Goal: Task Accomplishment & Management: Use online tool/utility

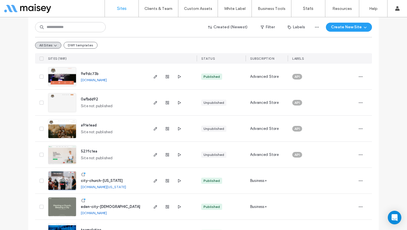
scroll to position [43, 0]
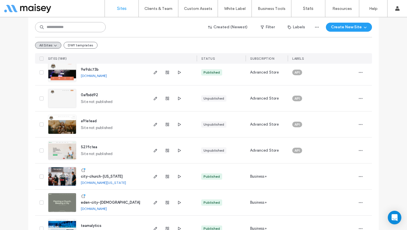
click at [71, 28] on input at bounding box center [70, 27] width 71 height 10
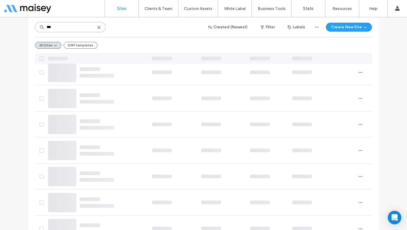
scroll to position [0, 0]
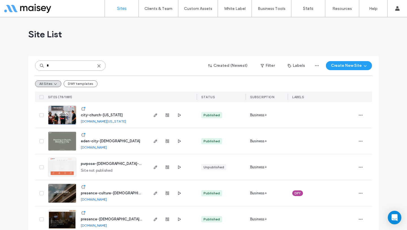
type input "*"
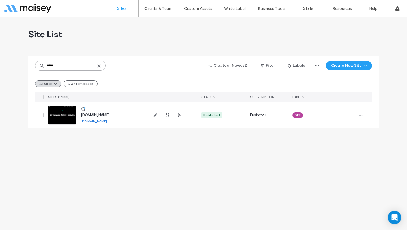
type input "*****"
click at [103, 114] on span "[DOMAIN_NAME]" at bounding box center [95, 115] width 29 height 4
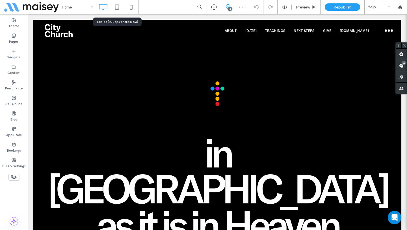
click at [118, 8] on icon at bounding box center [116, 6] width 11 height 11
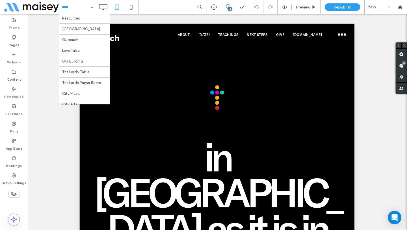
scroll to position [160, 0]
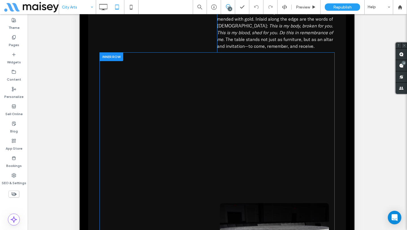
scroll to position [1060, 0]
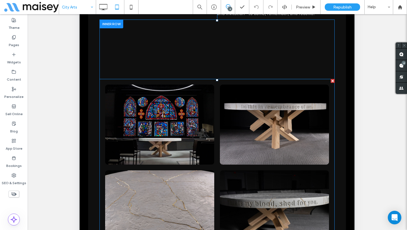
click at [183, 105] on link at bounding box center [159, 124] width 109 height 80
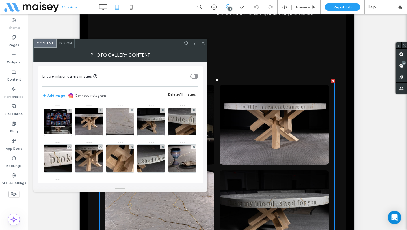
click at [68, 42] on span "Design" at bounding box center [65, 43] width 12 height 4
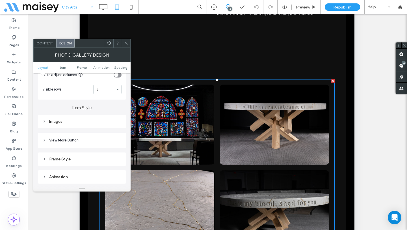
scroll to position [180, 0]
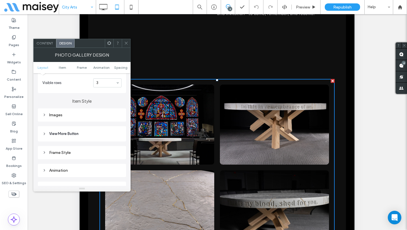
click at [75, 116] on div "Images" at bounding box center [81, 114] width 79 height 5
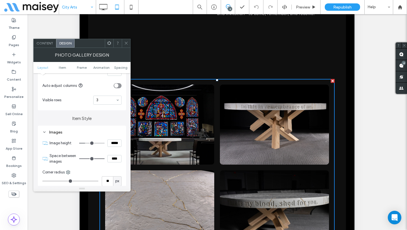
scroll to position [125, 0]
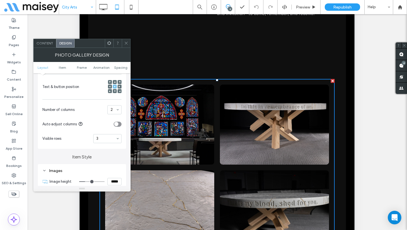
click at [113, 181] on input "*****" at bounding box center [114, 181] width 14 height 7
click at [127, 45] on icon at bounding box center [126, 43] width 4 height 4
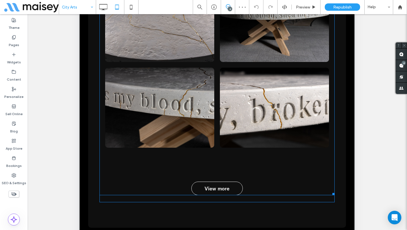
scroll to position [1250, 0]
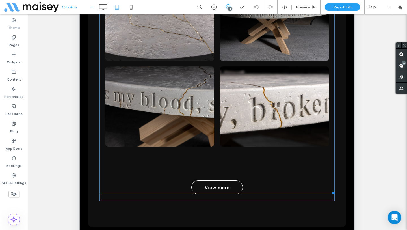
click at [129, 166] on div "Button Button Button Button Button Button Button Button Button Button Button Vi…" at bounding box center [216, 42] width 235 height 304
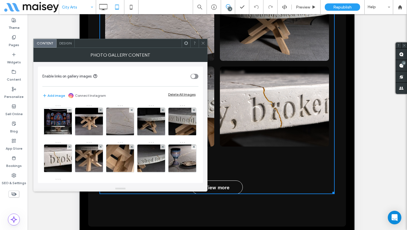
click at [66, 42] on span "Design" at bounding box center [65, 43] width 12 height 4
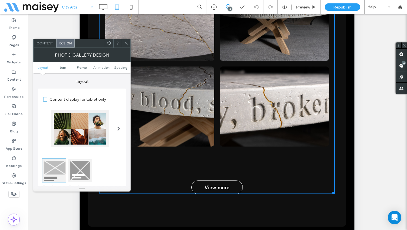
click at [125, 43] on icon at bounding box center [126, 43] width 4 height 4
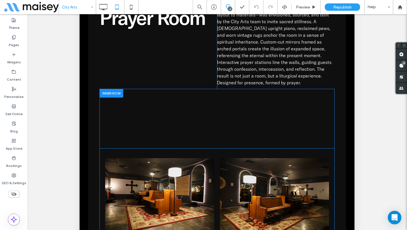
scroll to position [1596, 0]
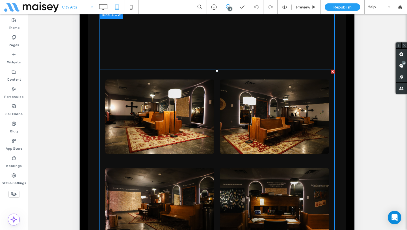
click at [152, 126] on link at bounding box center [159, 116] width 109 height 82
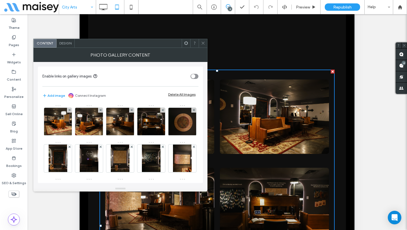
click at [67, 45] on div "Design" at bounding box center [65, 43] width 18 height 8
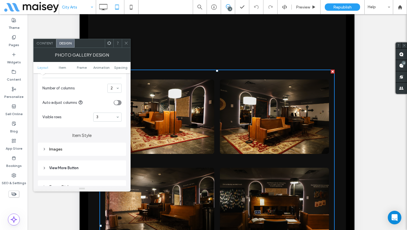
click at [83, 147] on div "Images" at bounding box center [81, 149] width 79 height 5
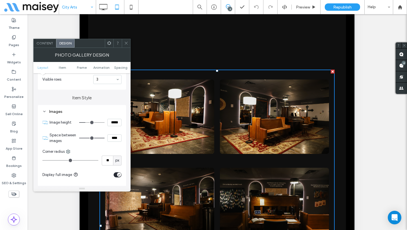
scroll to position [189, 0]
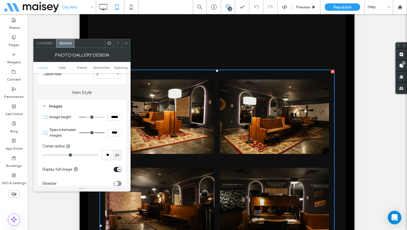
click at [112, 118] on input "*****" at bounding box center [114, 116] width 14 height 7
paste input
type input "*****"
type input "***"
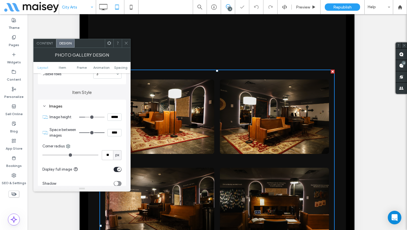
click at [116, 168] on div "toggle" at bounding box center [117, 169] width 8 height 5
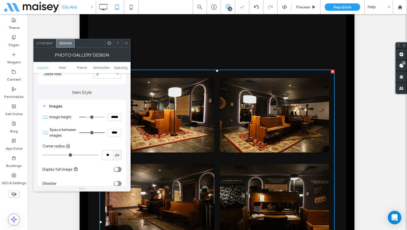
click at [125, 43] on icon at bounding box center [126, 43] width 4 height 4
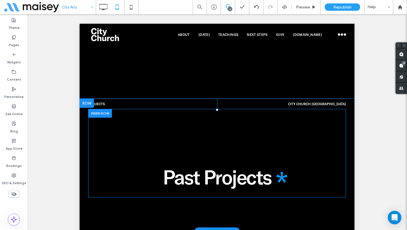
scroll to position [796, 0]
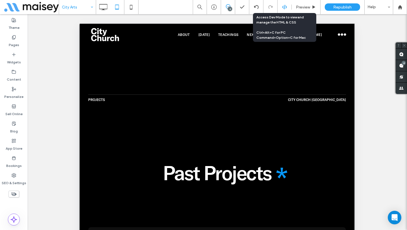
click at [283, 7] on icon at bounding box center [284, 7] width 5 height 5
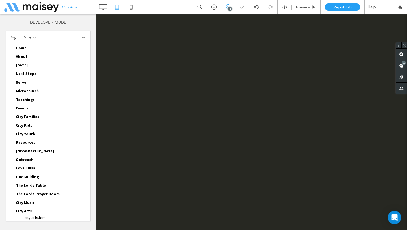
scroll to position [0, 0]
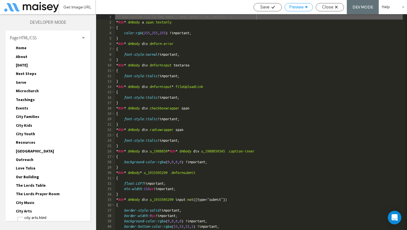
click at [303, 8] on div "Preview" at bounding box center [299, 7] width 28 height 5
click at [333, 6] on div "Close" at bounding box center [330, 7] width 28 height 5
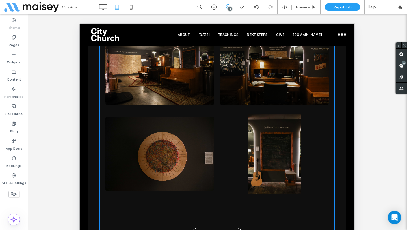
scroll to position [1773, 0]
click at [264, 128] on link at bounding box center [274, 154] width 109 height 80
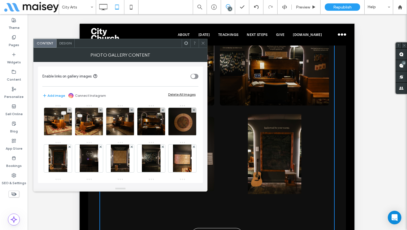
click at [65, 42] on span "Design" at bounding box center [65, 43] width 12 height 4
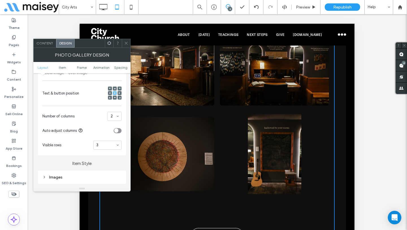
scroll to position [156, 0]
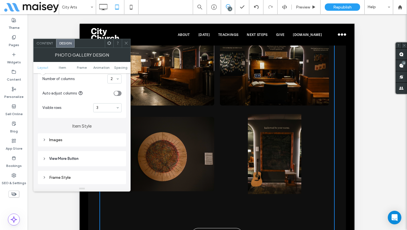
click at [93, 141] on div "Images" at bounding box center [81, 139] width 79 height 5
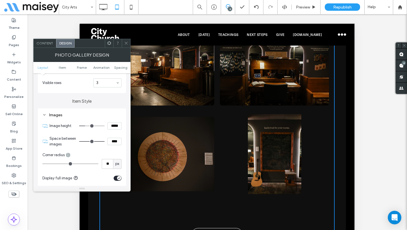
scroll to position [213, 0]
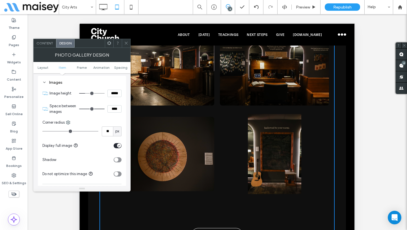
click at [119, 147] on div "toggle" at bounding box center [119, 145] width 4 height 4
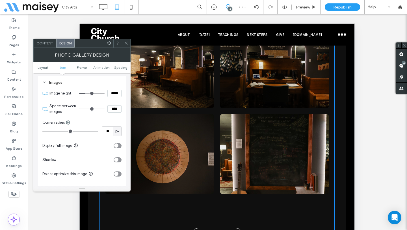
click at [126, 42] on icon at bounding box center [126, 43] width 4 height 4
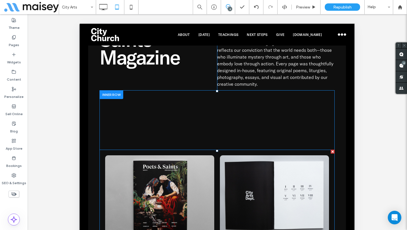
scroll to position [2189, 0]
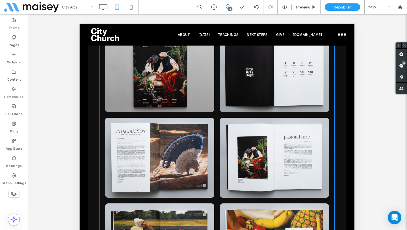
click at [246, 133] on link at bounding box center [274, 157] width 109 height 80
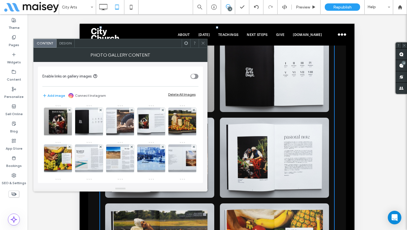
click at [67, 44] on span "Design" at bounding box center [65, 43] width 12 height 4
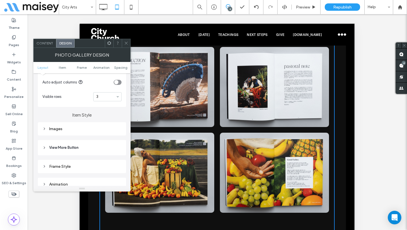
scroll to position [198, 0]
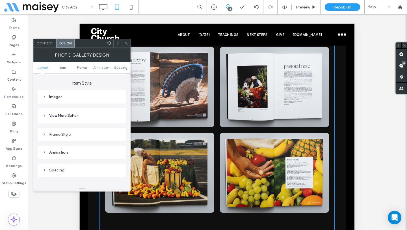
click at [56, 98] on div "Images" at bounding box center [81, 96] width 79 height 5
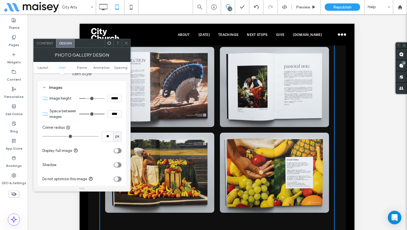
scroll to position [209, 0]
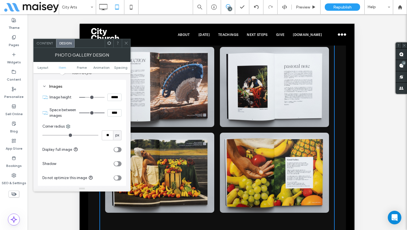
click at [129, 40] on div at bounding box center [126, 43] width 8 height 8
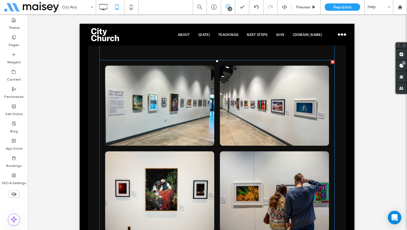
scroll to position [2669, 0]
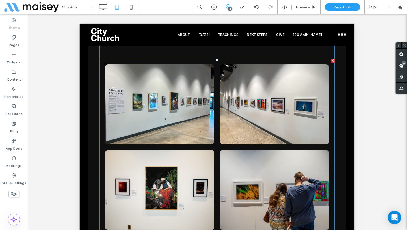
click at [162, 128] on link at bounding box center [159, 104] width 109 height 80
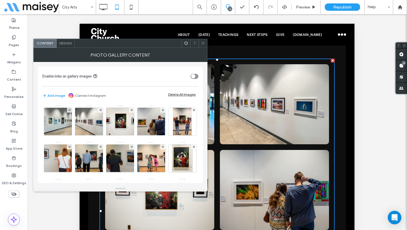
click at [65, 45] on span "Design" at bounding box center [65, 43] width 12 height 4
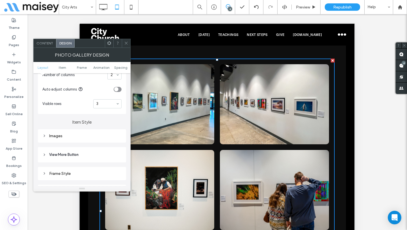
scroll to position [199, 0]
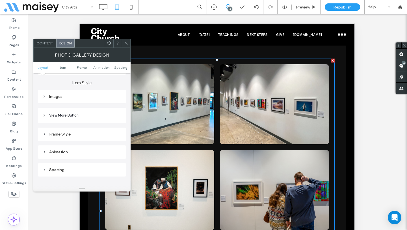
click at [72, 98] on div "Images" at bounding box center [81, 96] width 79 height 5
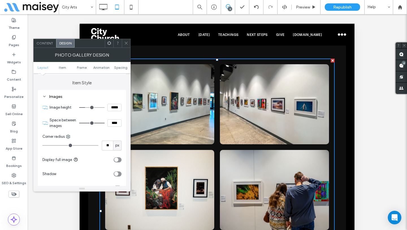
drag, startPoint x: 125, startPoint y: 42, endPoint x: 135, endPoint y: 111, distance: 69.6
click at [125, 42] on icon at bounding box center [126, 43] width 4 height 4
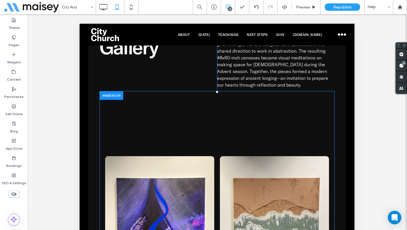
scroll to position [3151, 0]
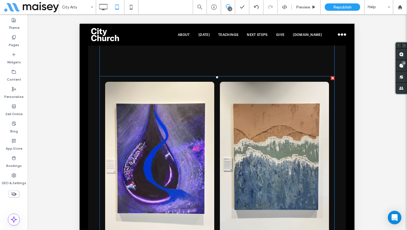
click at [125, 132] on link at bounding box center [159, 157] width 109 height 150
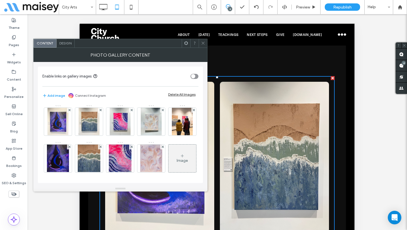
click at [71, 45] on span "Design" at bounding box center [65, 43] width 12 height 4
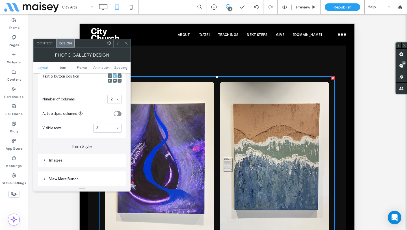
scroll to position [139, 0]
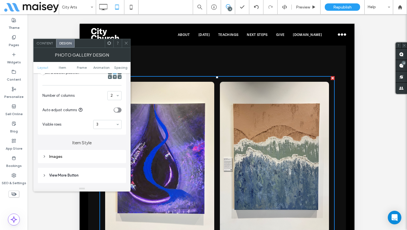
click at [88, 157] on div "Images" at bounding box center [81, 156] width 79 height 5
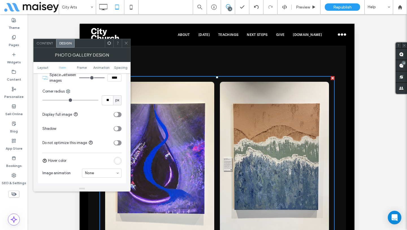
scroll to position [198, 0]
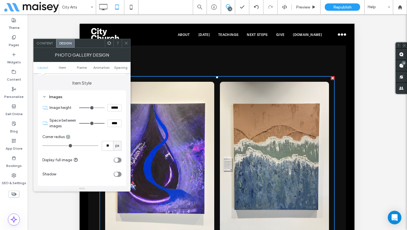
click at [117, 111] on input "*****" at bounding box center [114, 107] width 14 height 7
paste input
type input "*****"
type input "***"
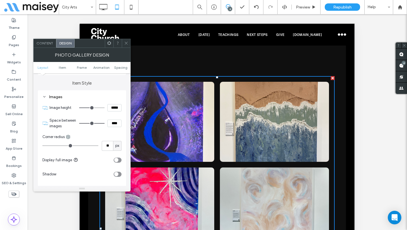
click at [107, 115] on section "Space between images ****" at bounding box center [85, 123] width 72 height 17
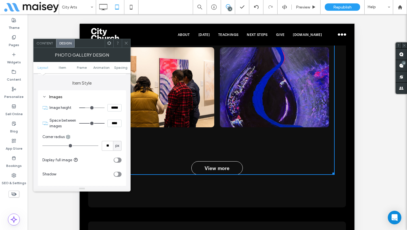
scroll to position [3368, 0]
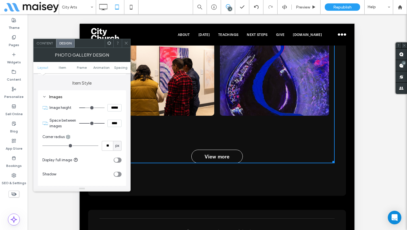
click at [126, 41] on icon at bounding box center [126, 43] width 4 height 4
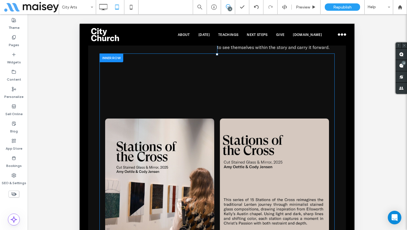
scroll to position [3698, 0]
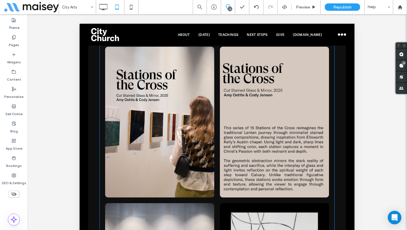
click at [167, 118] on link at bounding box center [159, 122] width 109 height 150
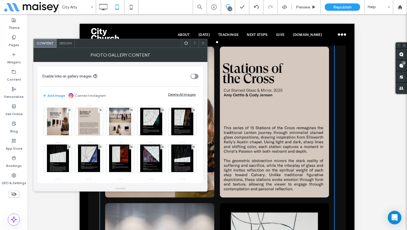
click at [67, 45] on span "Design" at bounding box center [65, 43] width 12 height 4
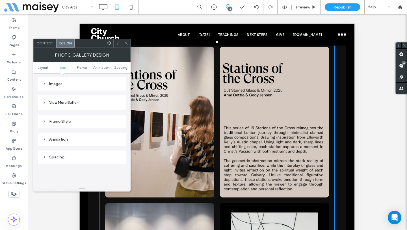
scroll to position [177, 0]
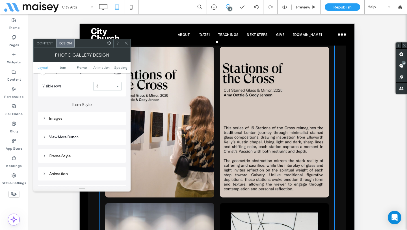
click at [71, 116] on div "Images" at bounding box center [81, 118] width 79 height 5
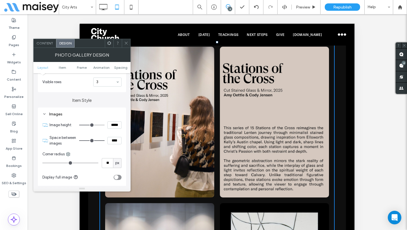
scroll to position [186, 0]
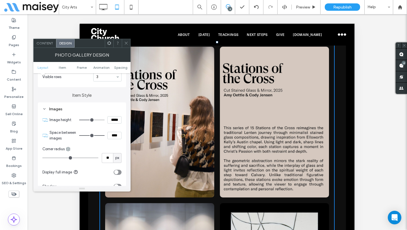
click at [114, 121] on input "*****" at bounding box center [114, 119] width 14 height 7
paste input
type input "*****"
type input "***"
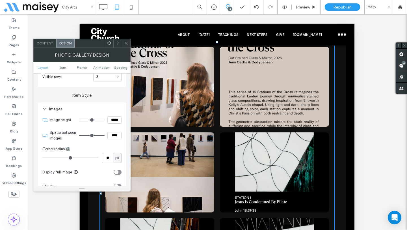
click at [115, 128] on section "Space between images ****" at bounding box center [85, 135] width 72 height 17
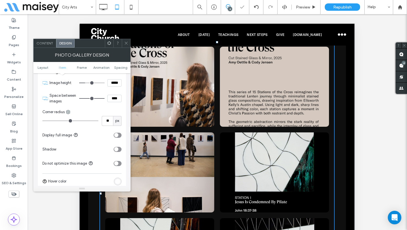
scroll to position [224, 0]
click at [125, 44] on icon at bounding box center [126, 43] width 4 height 4
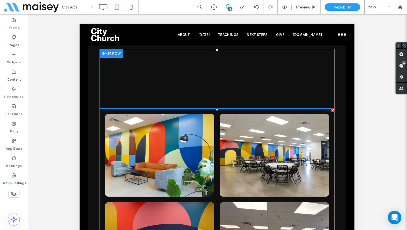
scroll to position [4190, 0]
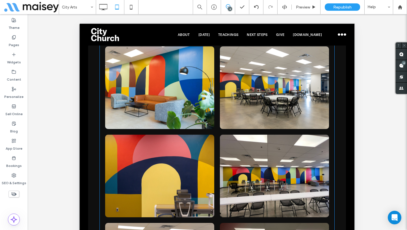
click at [178, 142] on link at bounding box center [159, 175] width 109 height 82
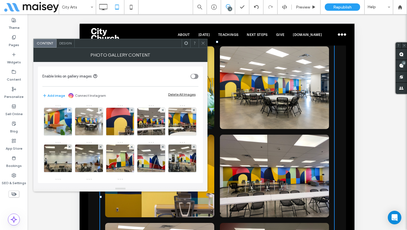
click at [63, 44] on span "Design" at bounding box center [65, 43] width 12 height 4
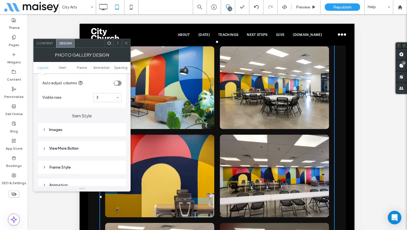
scroll to position [167, 0]
click at [83, 130] on div "Images" at bounding box center [81, 128] width 79 height 5
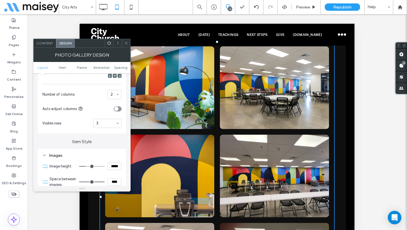
scroll to position [139, 0]
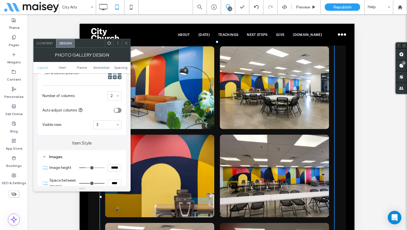
click at [111, 166] on input "*****" at bounding box center [114, 167] width 14 height 7
paste input
type input "*****"
type input "***"
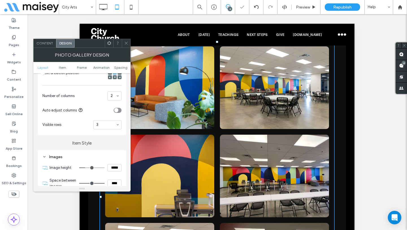
click at [102, 150] on div "Images Image height ***** Space between images **** Corner radius ** px Display…" at bounding box center [82, 219] width 88 height 138
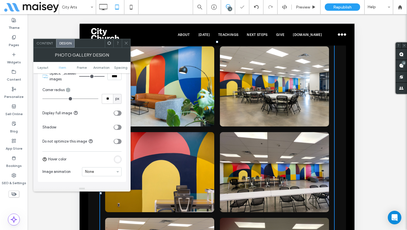
scroll to position [246, 0]
click at [126, 44] on icon at bounding box center [126, 43] width 4 height 4
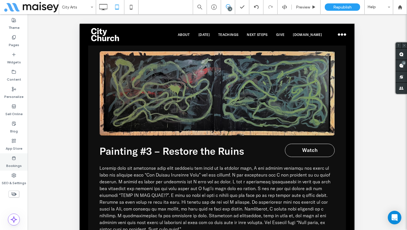
scroll to position [5445, 0]
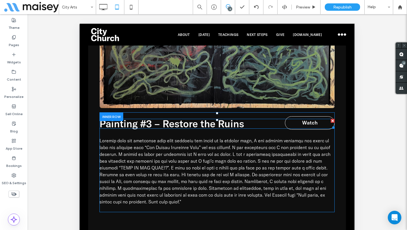
click at [222, 117] on span "Painting #3 – Restore the Ruins" at bounding box center [171, 123] width 145 height 12
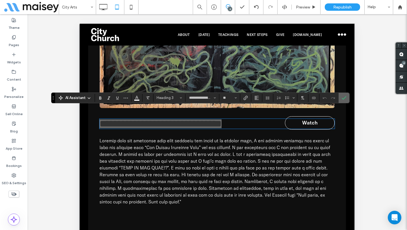
click at [345, 99] on icon "Confirm" at bounding box center [343, 97] width 5 height 5
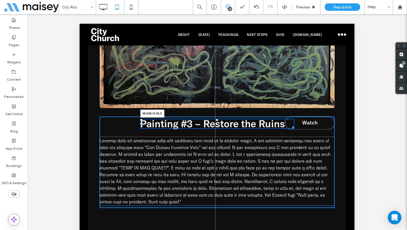
drag, startPoint x: 329, startPoint y: 116, endPoint x: 291, endPoint y: 117, distance: 38.4
click at [291, 124] on div at bounding box center [292, 126] width 4 height 4
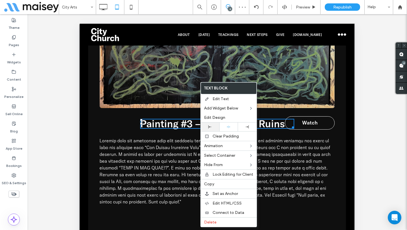
click at [209, 127] on use at bounding box center [209, 126] width 3 height 3
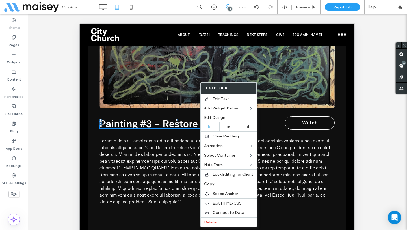
click at [289, 106] on div at bounding box center [203, 115] width 407 height 230
click at [291, 116] on link "Watch" at bounding box center [310, 122] width 50 height 13
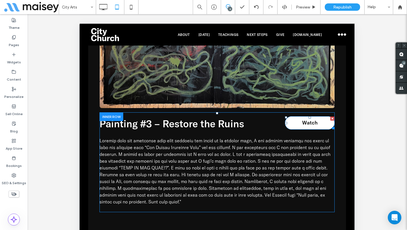
click at [292, 116] on link "Watch" at bounding box center [310, 122] width 50 height 13
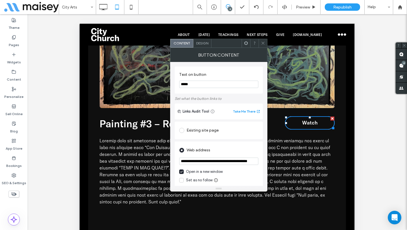
click at [204, 46] on div "Design" at bounding box center [202, 43] width 18 height 8
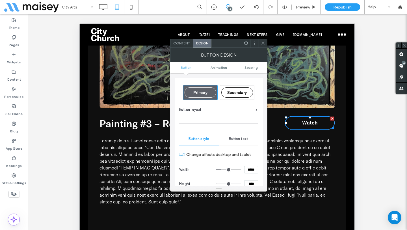
click at [252, 171] on input "*****" at bounding box center [251, 169] width 14 height 7
type input "***"
click at [263, 40] on span at bounding box center [263, 43] width 4 height 8
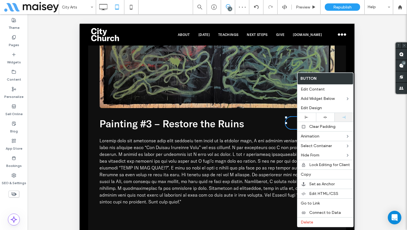
click at [340, 117] on div at bounding box center [343, 116] width 13 height 3
click at [239, 117] on span "Painting #3 – Restore the Ruins" at bounding box center [171, 123] width 145 height 12
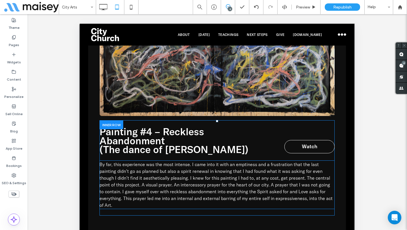
scroll to position [5654, 0]
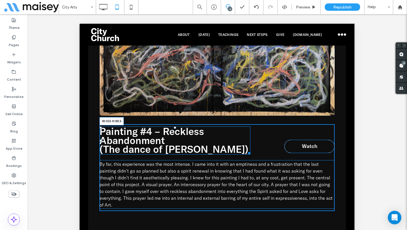
drag, startPoint x: 248, startPoint y: 139, endPoint x: 292, endPoint y: 161, distance: 49.2
click at [246, 150] on div at bounding box center [248, 152] width 4 height 4
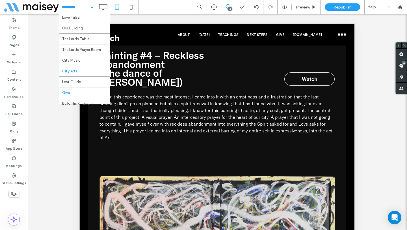
scroll to position [152, 0]
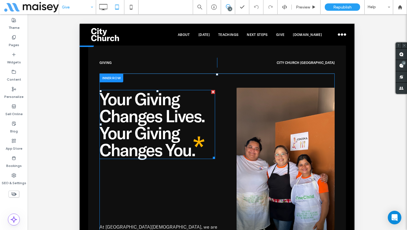
scroll to position [393, 0]
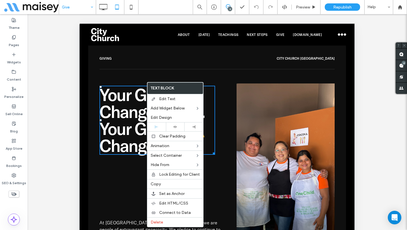
click at [108, 125] on span "Your Giving Changes Lives. Your Giving Changes You." at bounding box center [151, 120] width 105 height 72
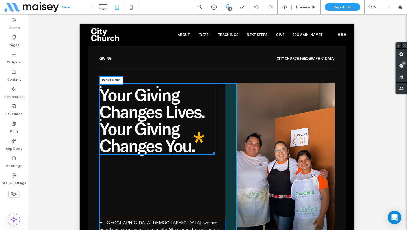
drag, startPoint x: 215, startPoint y: 152, endPoint x: 204, endPoint y: 152, distance: 10.7
click at [204, 152] on div "Your Giving Changes Lives. Your Giving Changes You. W:371 H:304" at bounding box center [156, 120] width 115 height 69
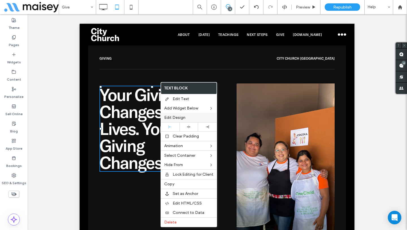
click at [188, 120] on div "Edit Design" at bounding box center [189, 117] width 56 height 9
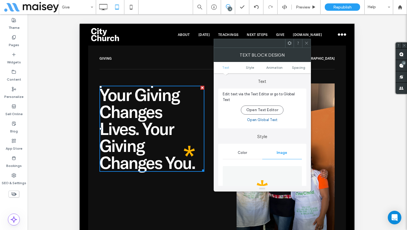
click at [305, 42] on use at bounding box center [306, 43] width 3 height 3
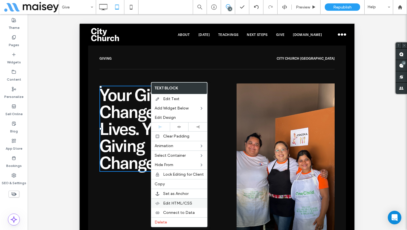
click at [176, 204] on span "Edit HTML/CSS" at bounding box center [177, 202] width 29 height 5
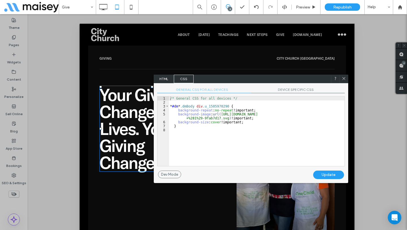
click at [296, 89] on span "DEVICE SPECIFIC CSS" at bounding box center [298, 90] width 94 height 6
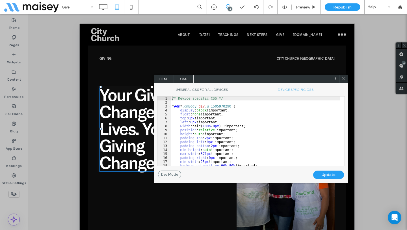
click at [270, 132] on div "/* Device specific CSS */ * #dm * .dmBody div .u_1505970290 { display : block !…" at bounding box center [255, 134] width 169 height 77
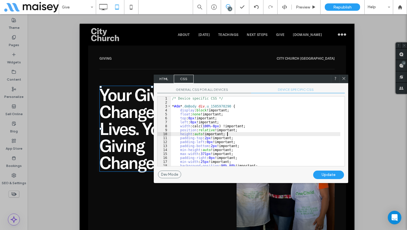
scroll to position [33, 0]
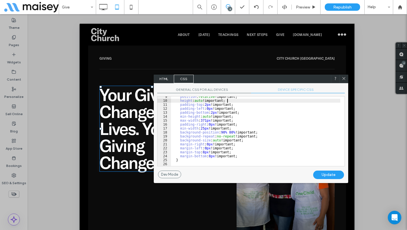
click at [224, 133] on div "position : relative !important; height : auto !important; padding-top : 2 px !i…" at bounding box center [255, 133] width 169 height 77
click at [326, 175] on div "Update" at bounding box center [328, 174] width 31 height 8
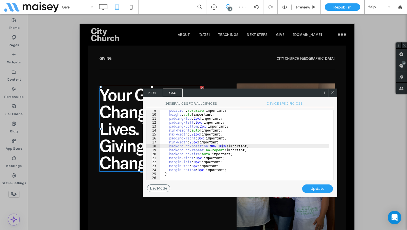
drag, startPoint x: 258, startPoint y: 78, endPoint x: 247, endPoint y: 91, distance: 16.6
click at [247, 91] on div "HTML CSS" at bounding box center [240, 92] width 194 height 8
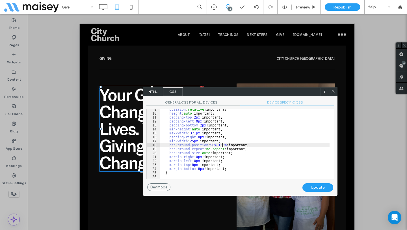
click at [222, 146] on div "position : relative !important; height : auto !important; padding-top : 2 px !i…" at bounding box center [244, 145] width 169 height 77
type textarea "**"
click at [318, 187] on div "Update" at bounding box center [317, 187] width 31 height 8
click at [335, 90] on div at bounding box center [332, 91] width 8 height 8
click at [335, 91] on icon at bounding box center [333, 91] width 4 height 4
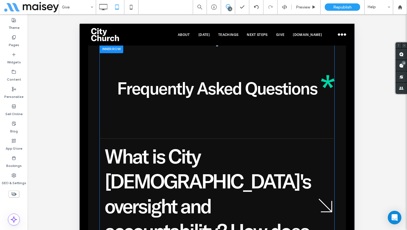
scroll to position [1603, 0]
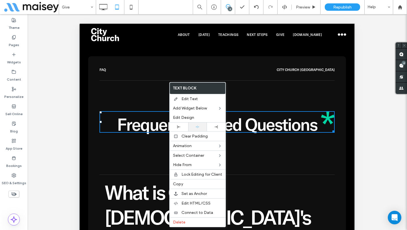
click at [198, 128] on div at bounding box center [197, 126] width 19 height 9
click at [283, 113] on span "Frequently Asked Questions" at bounding box center [217, 123] width 200 height 21
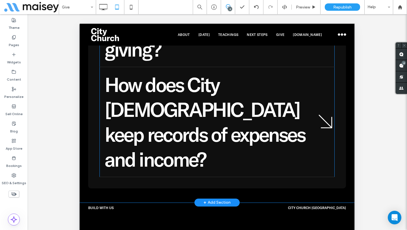
scroll to position [2028, 0]
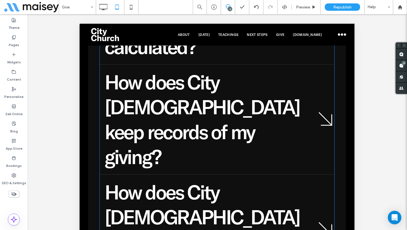
click at [248, 98] on span at bounding box center [216, 16] width 235 height 535
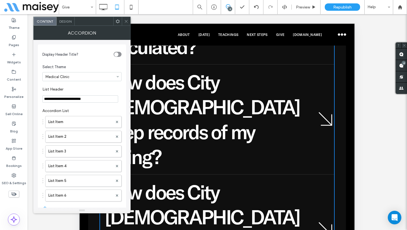
click at [128, 21] on icon at bounding box center [126, 21] width 4 height 4
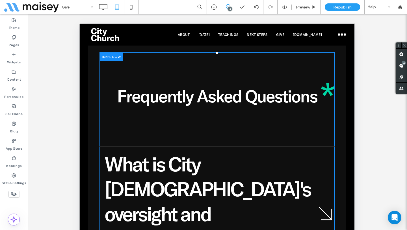
scroll to position [1564, 0]
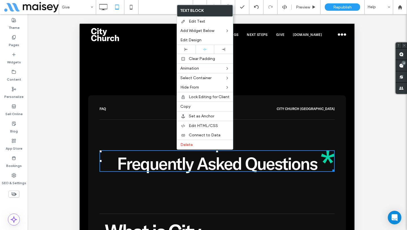
click at [313, 154] on span "Frequently Asked Questions" at bounding box center [217, 162] width 200 height 21
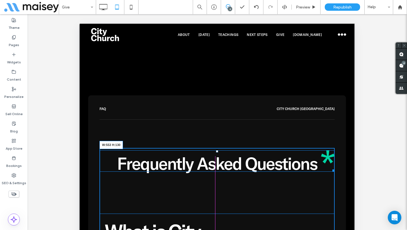
drag, startPoint x: 328, startPoint y: 157, endPoint x: 291, endPoint y: 160, distance: 37.4
click at [291, 160] on div "Frequently Asked Questions W:553 H:130" at bounding box center [216, 160] width 235 height 21
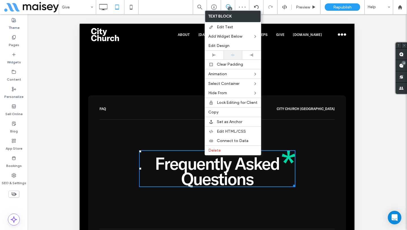
click at [231, 55] on icon at bounding box center [233, 55] width 4 height 4
click at [177, 110] on div at bounding box center [203, 115] width 407 height 230
click at [130, 8] on icon at bounding box center [130, 6] width 11 height 11
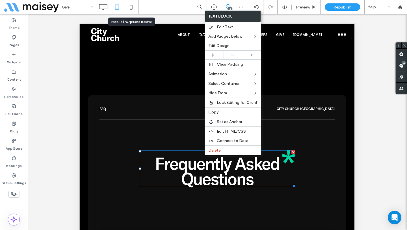
scroll to position [0, 0]
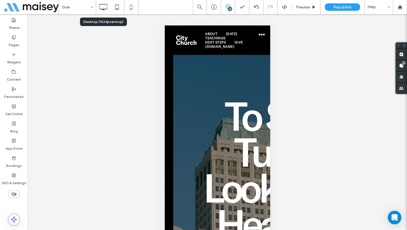
drag, startPoint x: 102, startPoint y: 8, endPoint x: 102, endPoint y: 12, distance: 4.0
click at [102, 8] on icon at bounding box center [102, 6] width 11 height 11
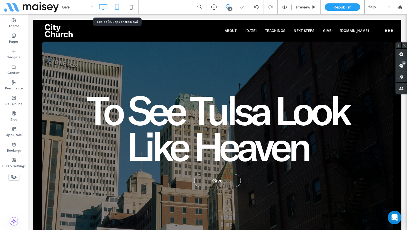
click at [114, 9] on icon at bounding box center [116, 6] width 11 height 11
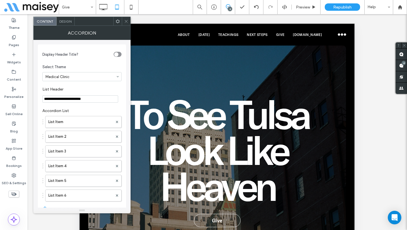
click at [123, 23] on div at bounding box center [126, 21] width 8 height 8
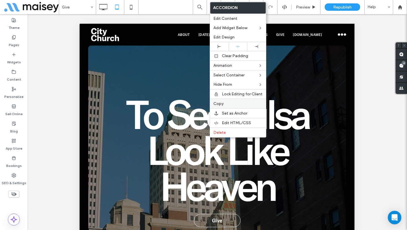
click at [229, 103] on label "Copy" at bounding box center [237, 103] width 49 height 5
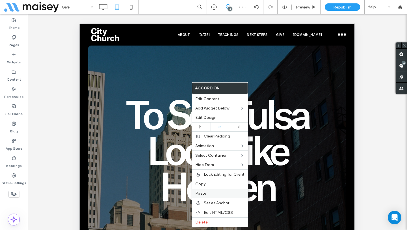
click at [209, 193] on label "Paste" at bounding box center [219, 193] width 49 height 5
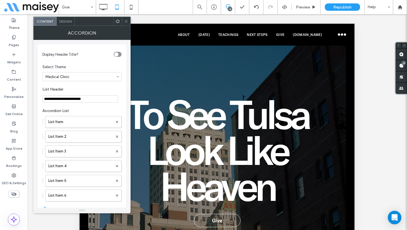
click at [117, 25] on span at bounding box center [117, 21] width 4 height 8
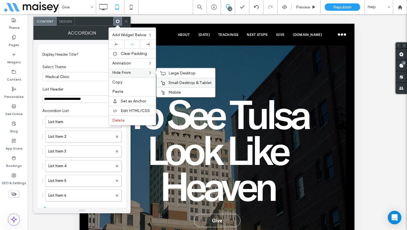
click at [183, 85] on div "Small Desktop & Tablet" at bounding box center [185, 83] width 58 height 10
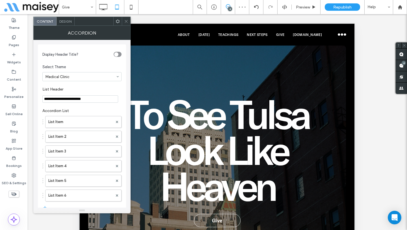
click at [129, 24] on div at bounding box center [126, 21] width 8 height 8
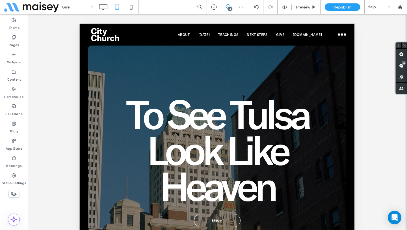
scroll to position [58, 0]
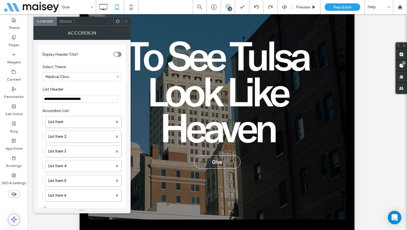
click at [116, 23] on span at bounding box center [117, 21] width 4 height 8
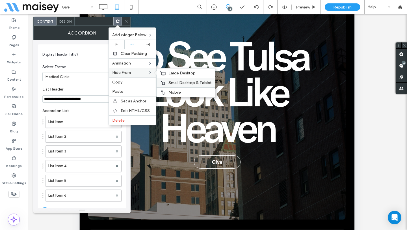
click at [180, 84] on span "Small Desktop & Tablet" at bounding box center [189, 82] width 43 height 5
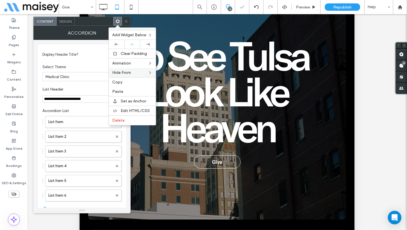
click at [127, 21] on icon at bounding box center [126, 21] width 4 height 4
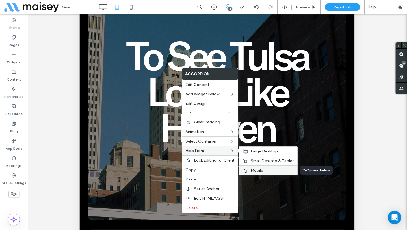
click at [257, 169] on span "Mobile" at bounding box center [256, 170] width 12 height 5
click at [257, 151] on span "Large Desktop" at bounding box center [263, 150] width 27 height 5
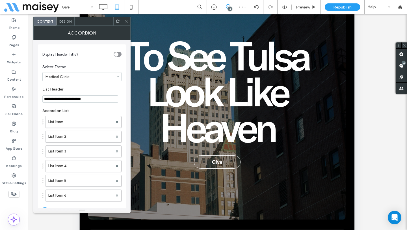
click at [66, 21] on span "Design" at bounding box center [65, 21] width 12 height 4
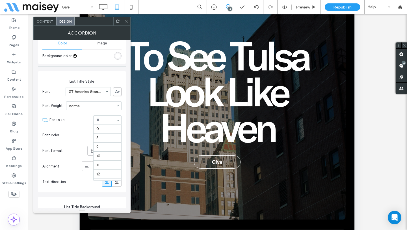
scroll to position [106, 0]
click at [126, 23] on span at bounding box center [126, 21] width 4 height 8
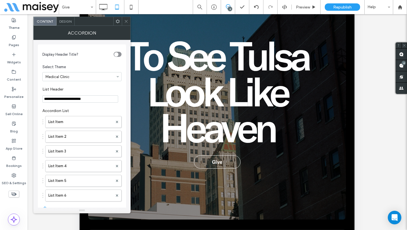
click at [126, 23] on icon at bounding box center [126, 21] width 4 height 4
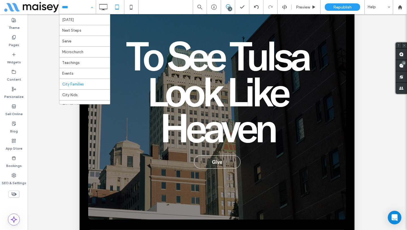
scroll to position [22, 0]
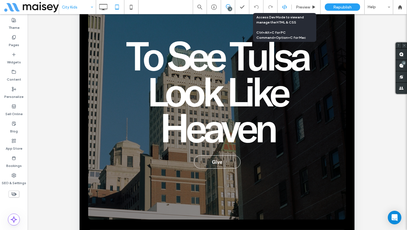
click at [281, 7] on div at bounding box center [284, 7] width 14 height 5
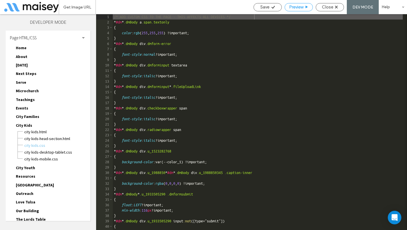
click at [296, 8] on span "Preview" at bounding box center [296, 7] width 14 height 5
click at [334, 9] on div "Close" at bounding box center [330, 7] width 28 height 5
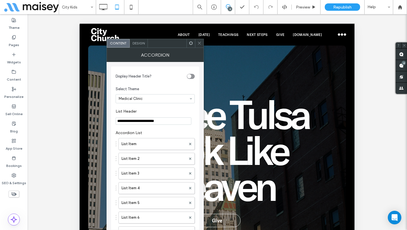
click at [199, 42] on icon at bounding box center [199, 43] width 4 height 4
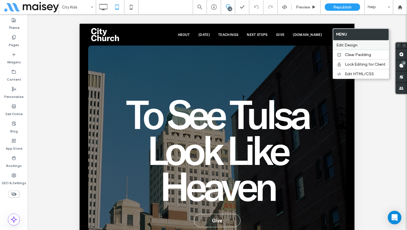
click at [355, 46] on span "Edit Design" at bounding box center [346, 45] width 21 height 5
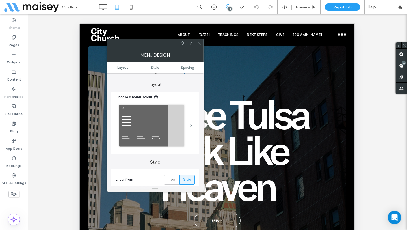
scroll to position [84, 0]
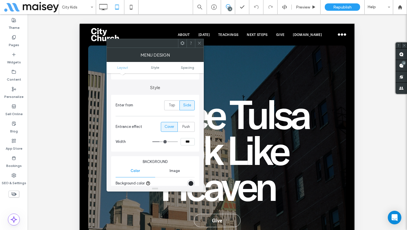
click at [187, 141] on input "***" at bounding box center [187, 141] width 14 height 7
type input "***"
type input "**"
click at [198, 45] on span at bounding box center [199, 43] width 4 height 8
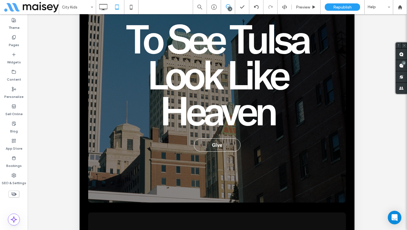
scroll to position [0, 0]
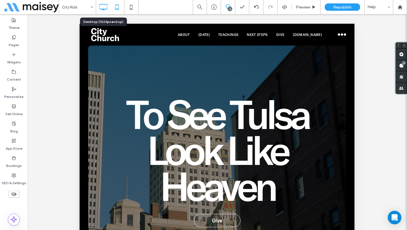
click at [102, 9] on use at bounding box center [103, 7] width 8 height 6
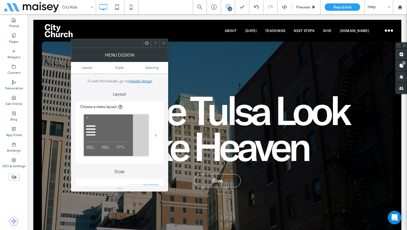
click at [163, 45] on icon at bounding box center [163, 43] width 4 height 4
click at [152, 68] on span "Spacing" at bounding box center [151, 67] width 13 height 4
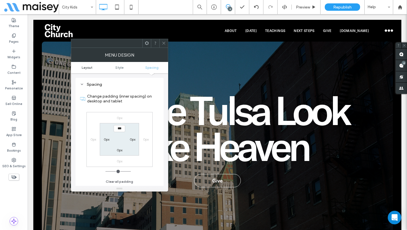
click at [84, 69] on span "Layout" at bounding box center [87, 67] width 11 height 4
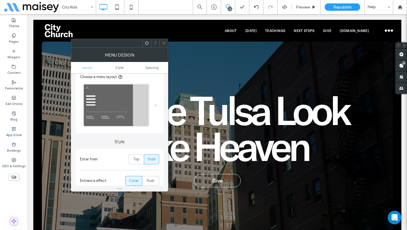
scroll to position [112, 0]
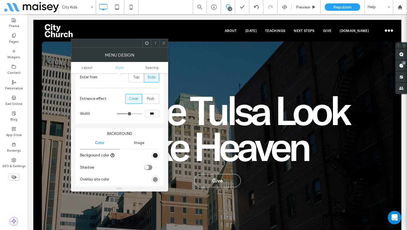
click at [151, 113] on input "***" at bounding box center [152, 113] width 14 height 7
click at [150, 114] on input "***" at bounding box center [152, 113] width 14 height 7
type input "***"
type input "**"
type input "***"
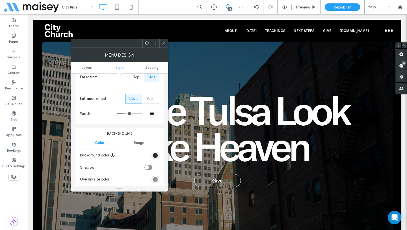
type input "**"
click at [164, 43] on icon at bounding box center [163, 43] width 4 height 4
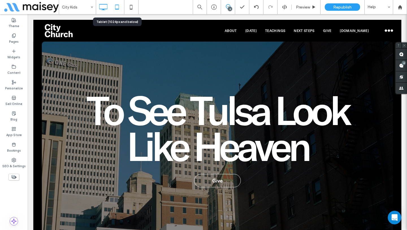
click at [117, 9] on use at bounding box center [117, 7] width 4 height 5
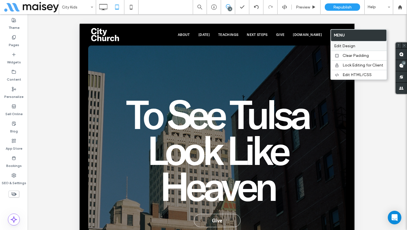
click at [340, 46] on span "Edit Design" at bounding box center [344, 45] width 21 height 5
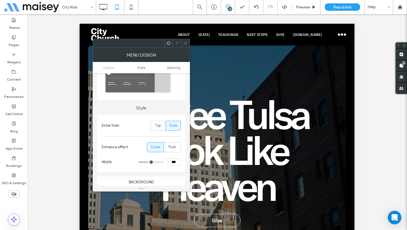
scroll to position [68, 0]
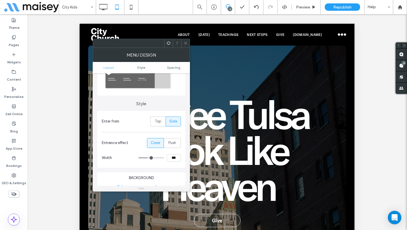
click at [171, 158] on input "***" at bounding box center [174, 157] width 14 height 7
type input "***"
type input "**"
click at [182, 40] on div at bounding box center [185, 43] width 8 height 8
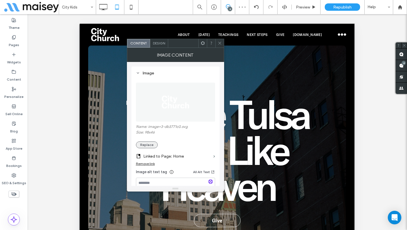
click at [146, 145] on button "Replace" at bounding box center [147, 144] width 22 height 7
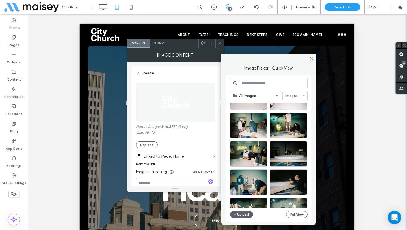
scroll to position [570, 0]
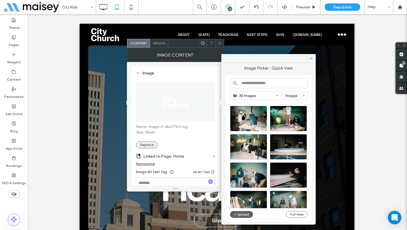
click at [147, 143] on button "Replace" at bounding box center [147, 144] width 22 height 7
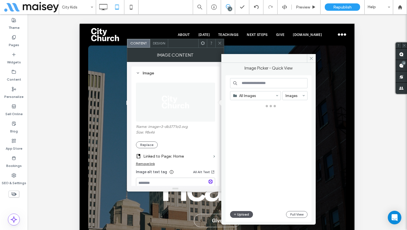
click at [246, 215] on button "Upload" at bounding box center [241, 214] width 23 height 7
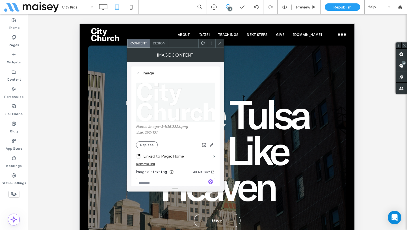
click at [221, 42] on icon at bounding box center [219, 43] width 4 height 4
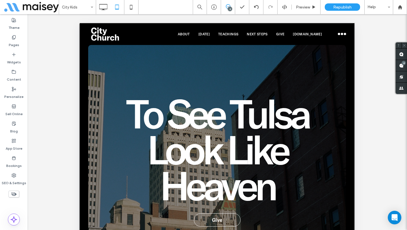
scroll to position [0, 0]
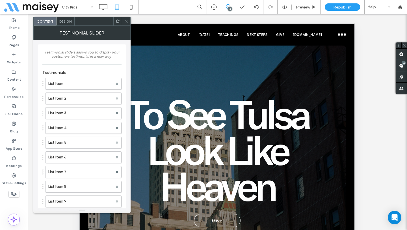
click at [125, 23] on icon at bounding box center [126, 21] width 4 height 4
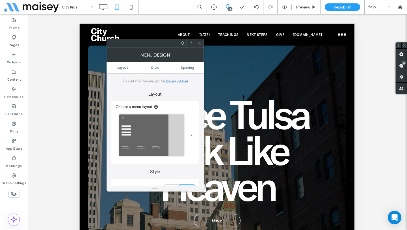
click at [198, 42] on use at bounding box center [199, 43] width 3 height 3
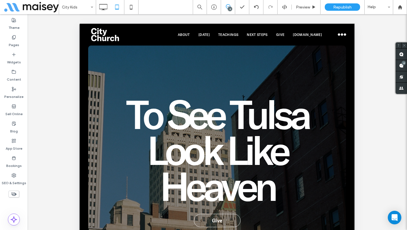
type input "**********"
type input "**"
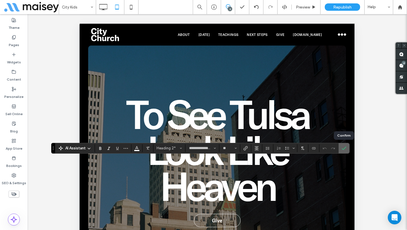
click at [344, 148] on icon "Confirm" at bounding box center [343, 148] width 5 height 5
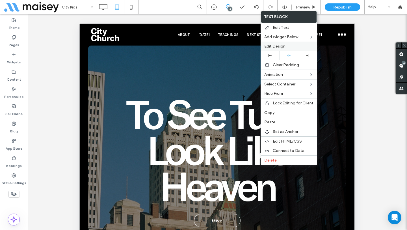
click at [278, 47] on span "Edit Design" at bounding box center [274, 46] width 21 height 5
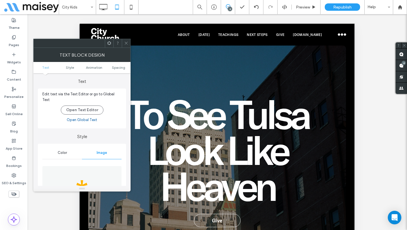
click at [126, 44] on icon at bounding box center [126, 43] width 4 height 4
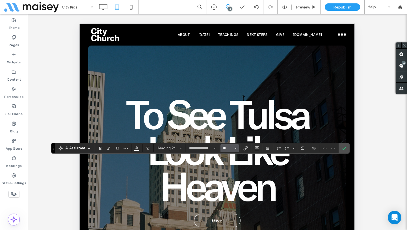
click at [228, 148] on input "**" at bounding box center [227, 148] width 11 height 5
type input "**"
click at [344, 147] on icon "Confirm" at bounding box center [343, 148] width 5 height 5
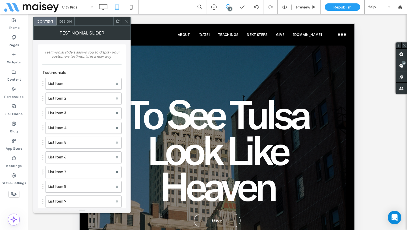
click at [125, 22] on icon at bounding box center [126, 21] width 4 height 4
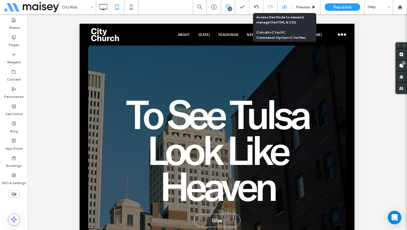
click at [284, 7] on use at bounding box center [284, 7] width 5 height 5
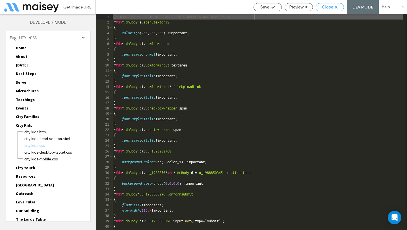
drag, startPoint x: 326, startPoint y: 7, endPoint x: 322, endPoint y: 7, distance: 3.1
click at [324, 7] on span "Close" at bounding box center [327, 7] width 11 height 5
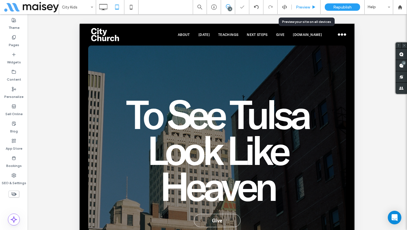
click at [309, 9] on div "Preview" at bounding box center [305, 7] width 29 height 5
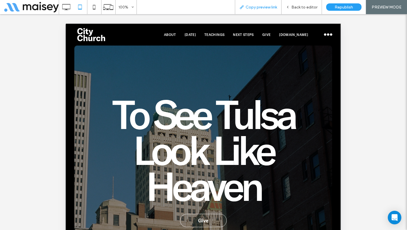
drag, startPoint x: 257, startPoint y: 9, endPoint x: 252, endPoint y: 8, distance: 5.4
click at [257, 9] on span "Copy preview link" at bounding box center [260, 7] width 31 height 5
click at [298, 6] on span "Back to editor" at bounding box center [304, 7] width 26 height 5
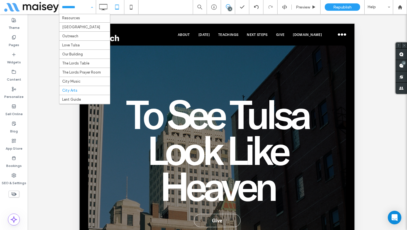
scroll to position [103, 0]
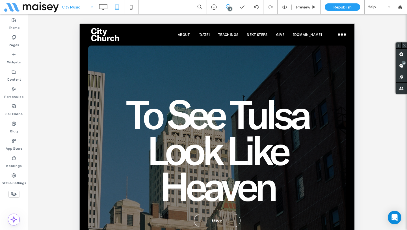
click at [66, 169] on div "Unhide? Yes Unhide? Yes Unhide? Yes Unhide? Yes Unhide? Yes Unhide? Yes Unhide?…" at bounding box center [217, 129] width 379 height 230
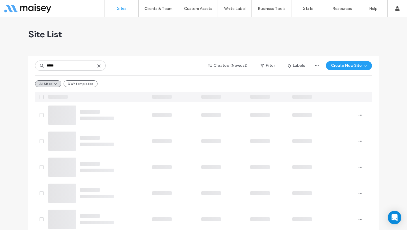
type input "*****"
